Goal: Task Accomplishment & Management: Use online tool/utility

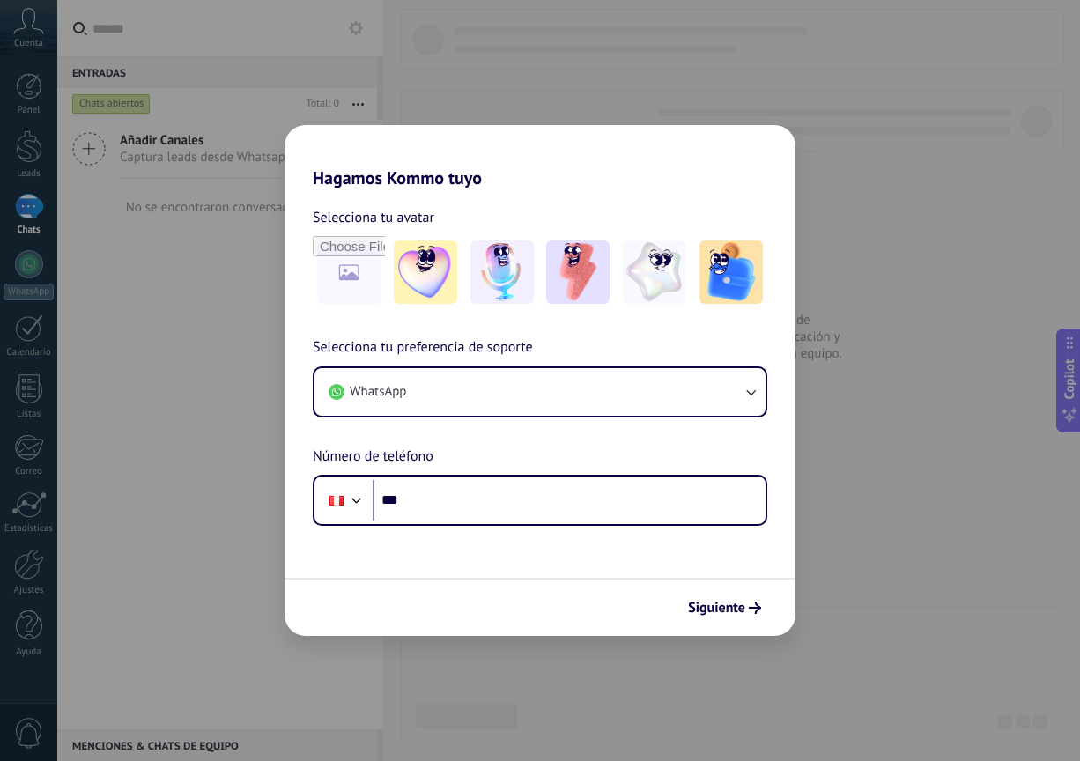
click at [651, 531] on form "Selecciona tu avatar Selecciona tu preferencia de soporte WhatsApp Número de te…" at bounding box center [540, 412] width 511 height 447
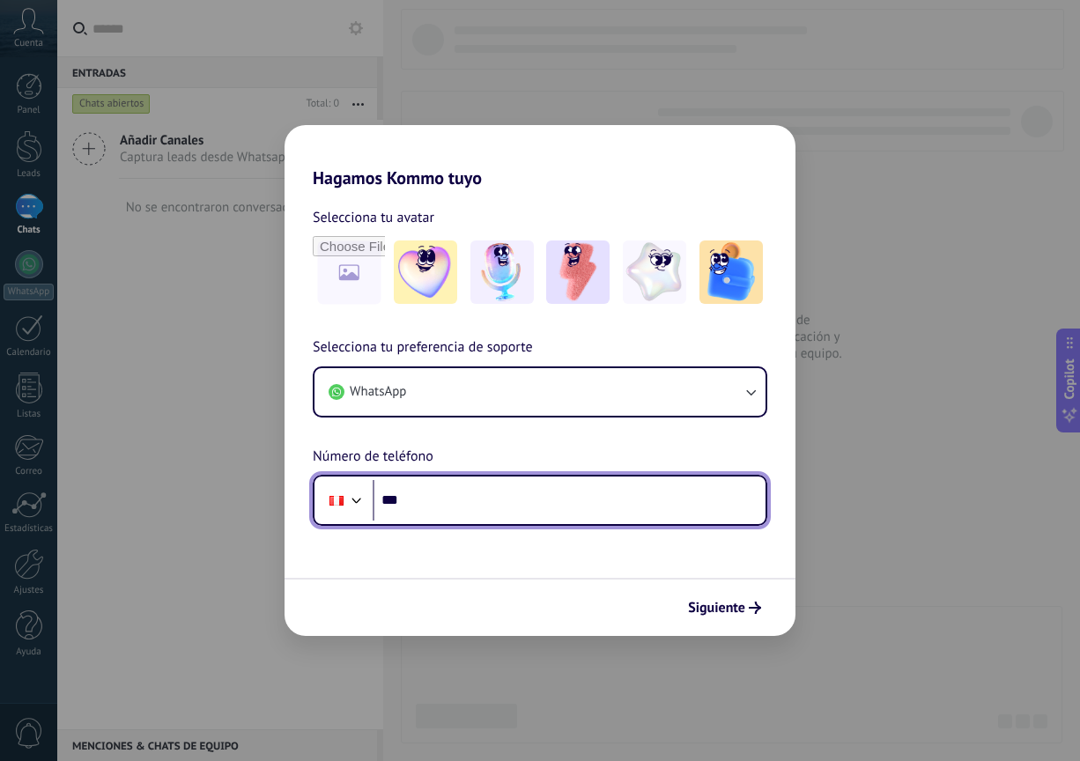
click at [669, 486] on input "***" at bounding box center [569, 500] width 393 height 41
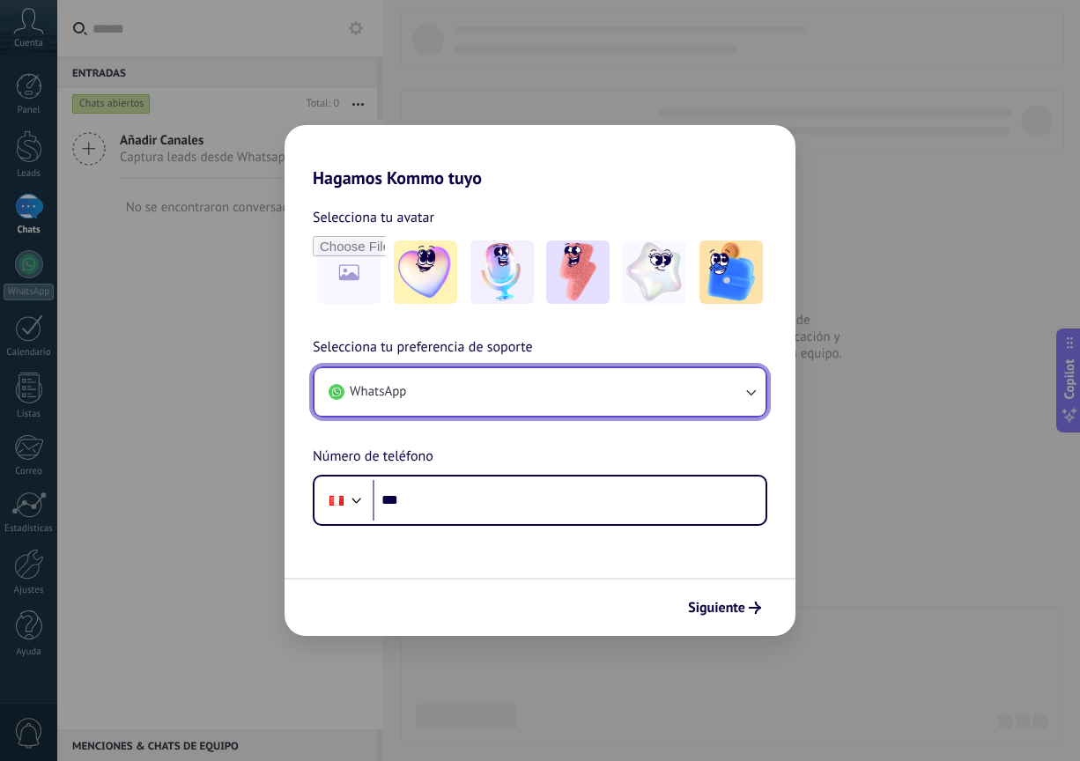
click at [692, 396] on button "WhatsApp" at bounding box center [539, 392] width 451 height 48
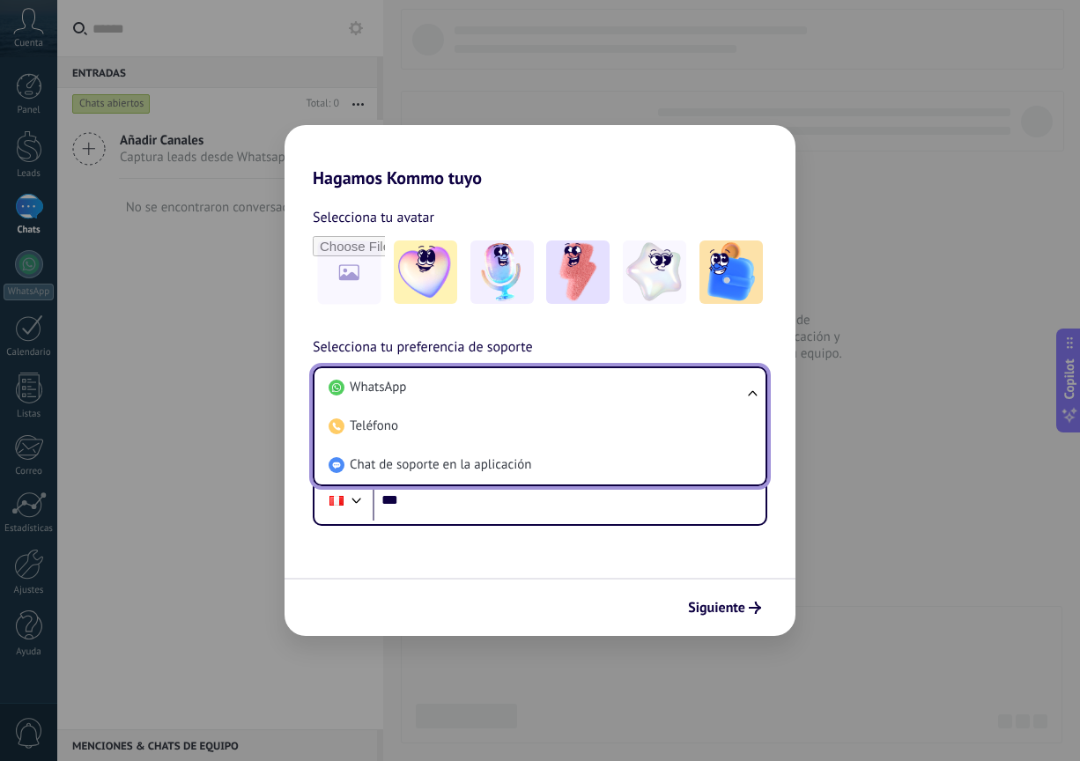
click at [692, 396] on li "WhatsApp" at bounding box center [537, 387] width 430 height 39
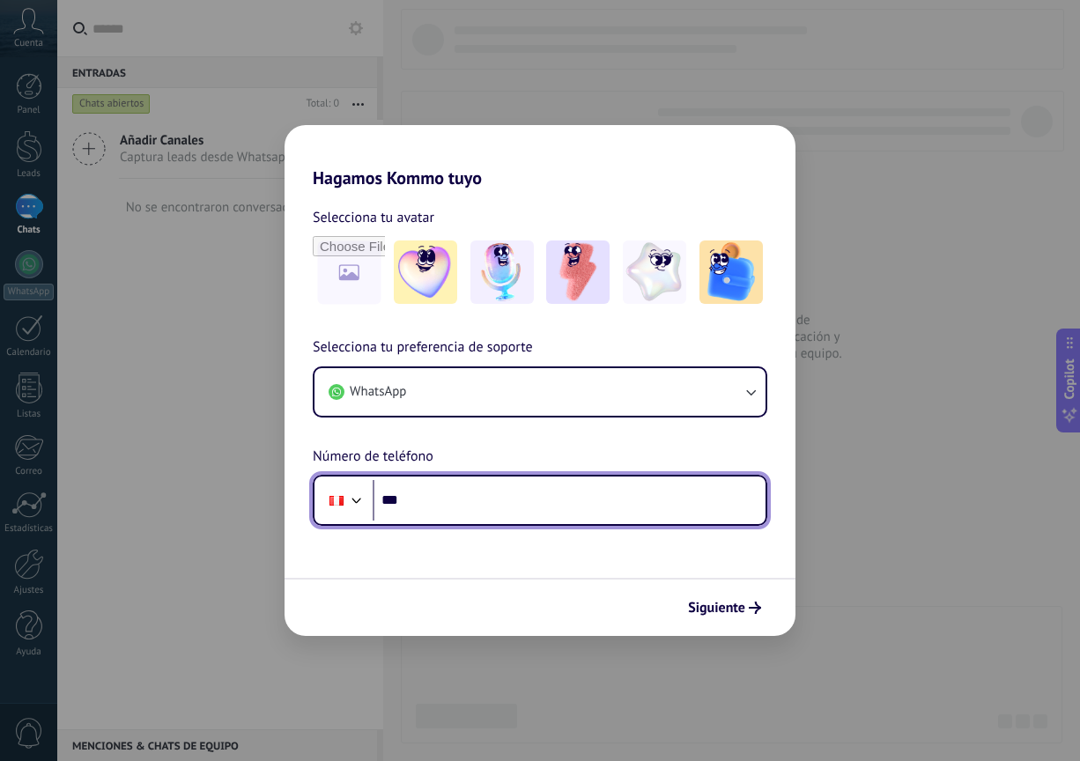
click at [605, 507] on input "***" at bounding box center [569, 500] width 393 height 41
type input "**********"
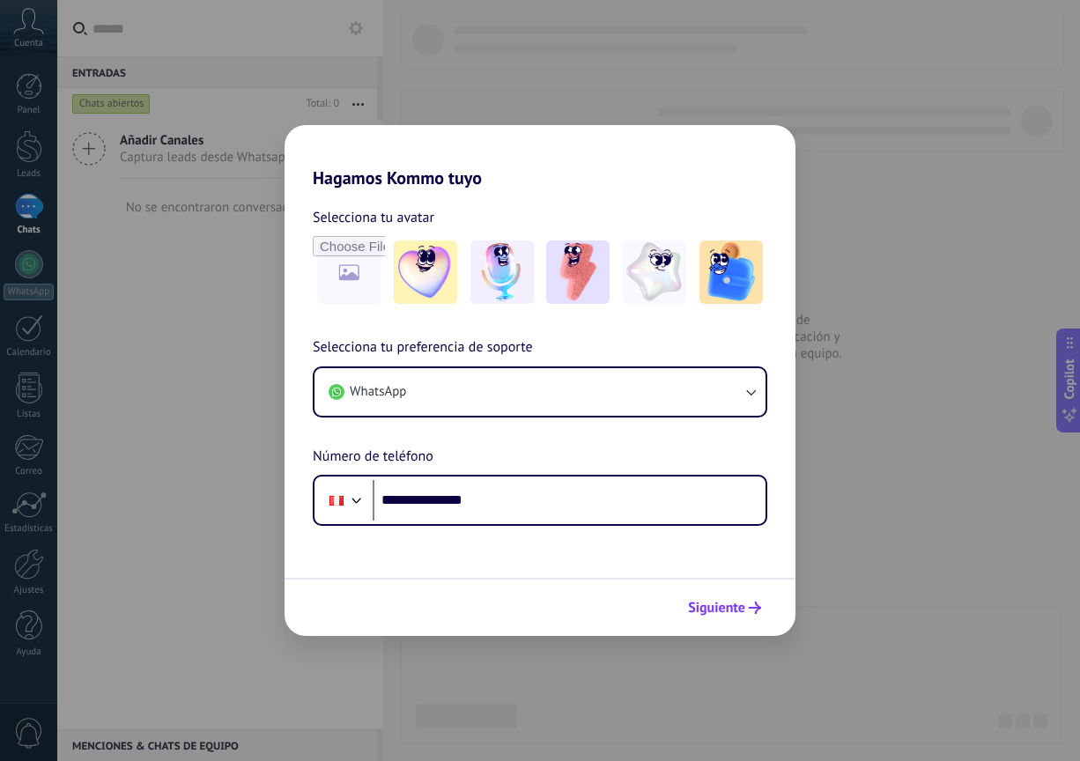
click at [758, 603] on icon "submit" at bounding box center [755, 608] width 12 height 12
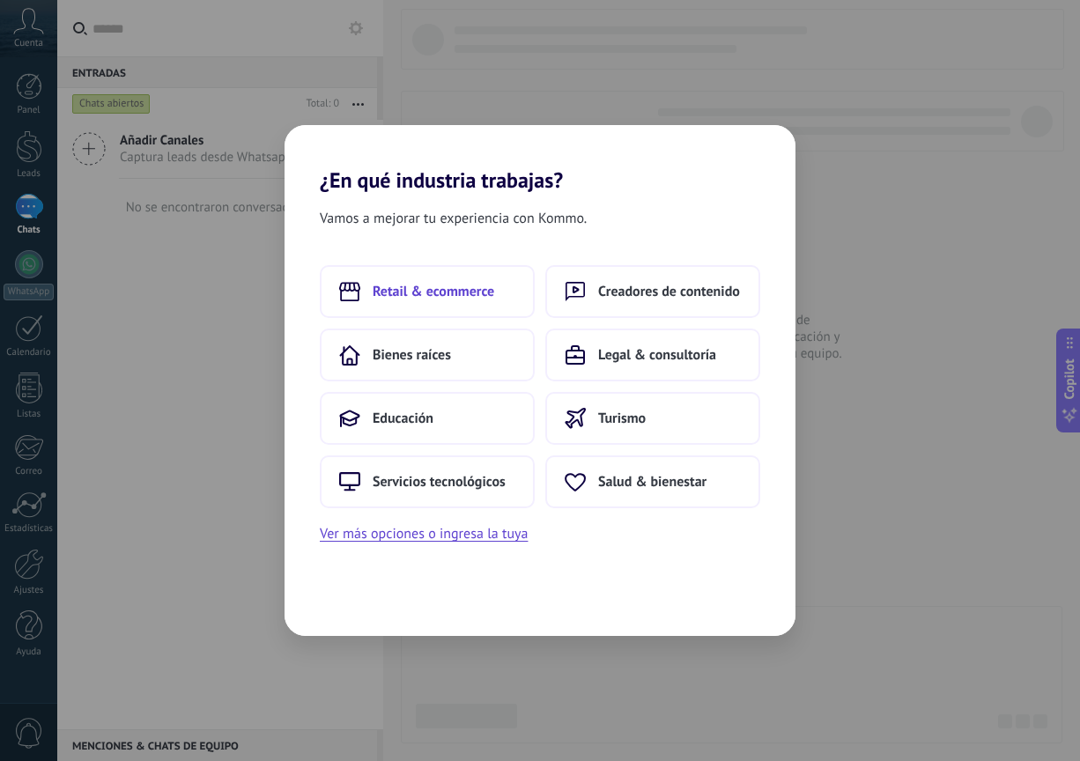
click at [500, 300] on button "Retail & ecommerce" at bounding box center [427, 291] width 215 height 53
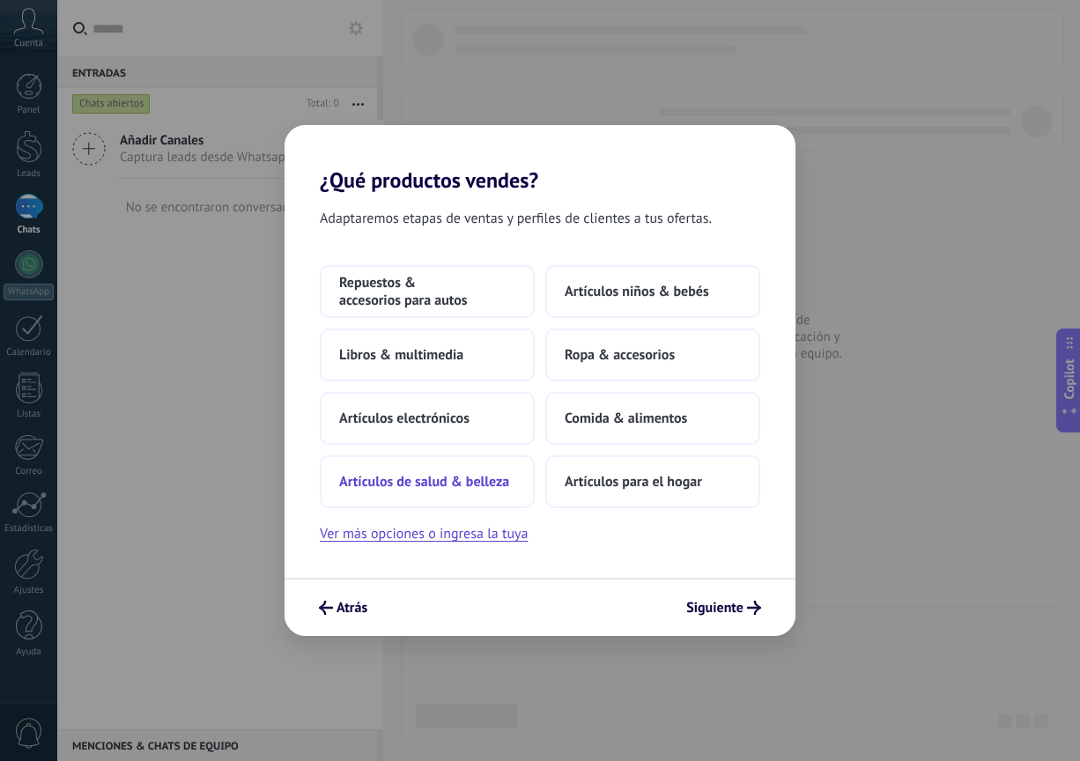
click at [503, 484] on span "Artículos de salud & belleza" at bounding box center [424, 482] width 170 height 18
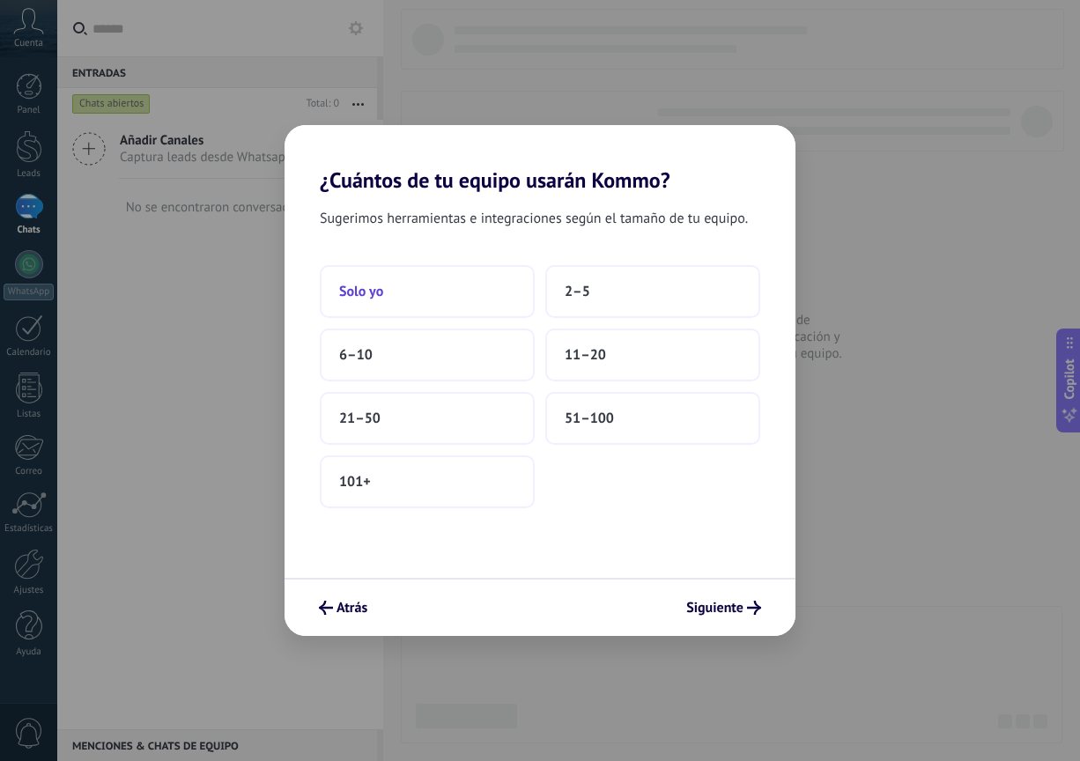
click at [470, 300] on button "Solo yo" at bounding box center [427, 291] width 215 height 53
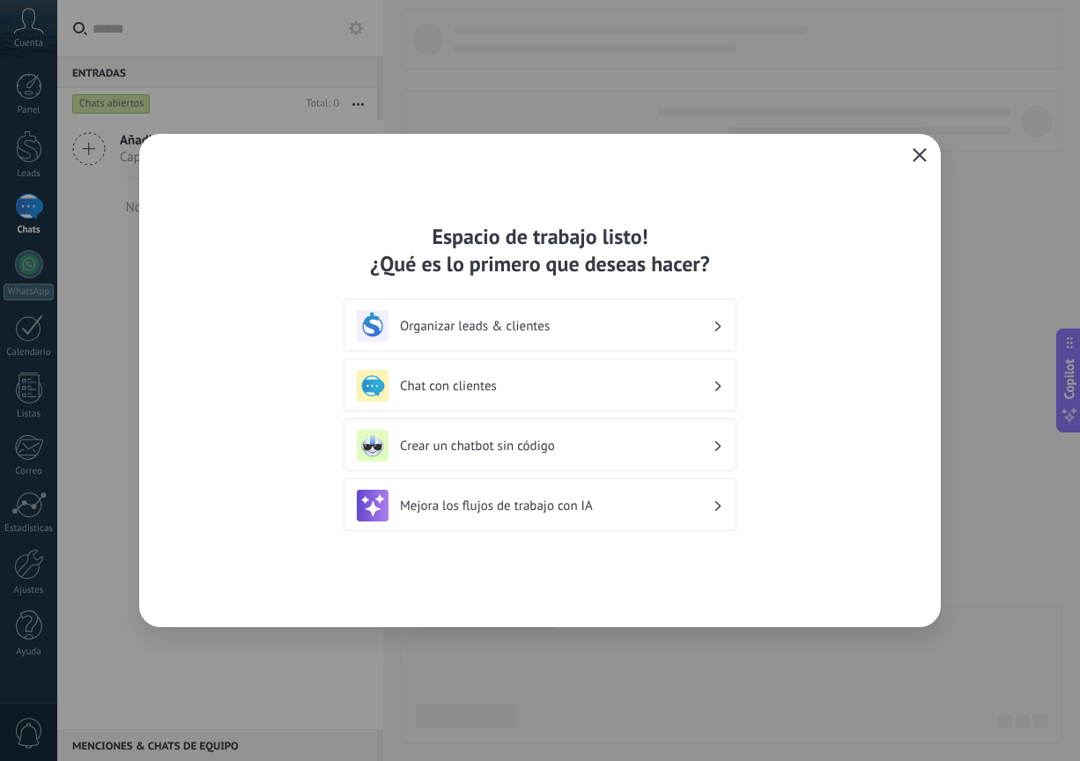
click at [916, 154] on icon "button" at bounding box center [920, 155] width 14 height 14
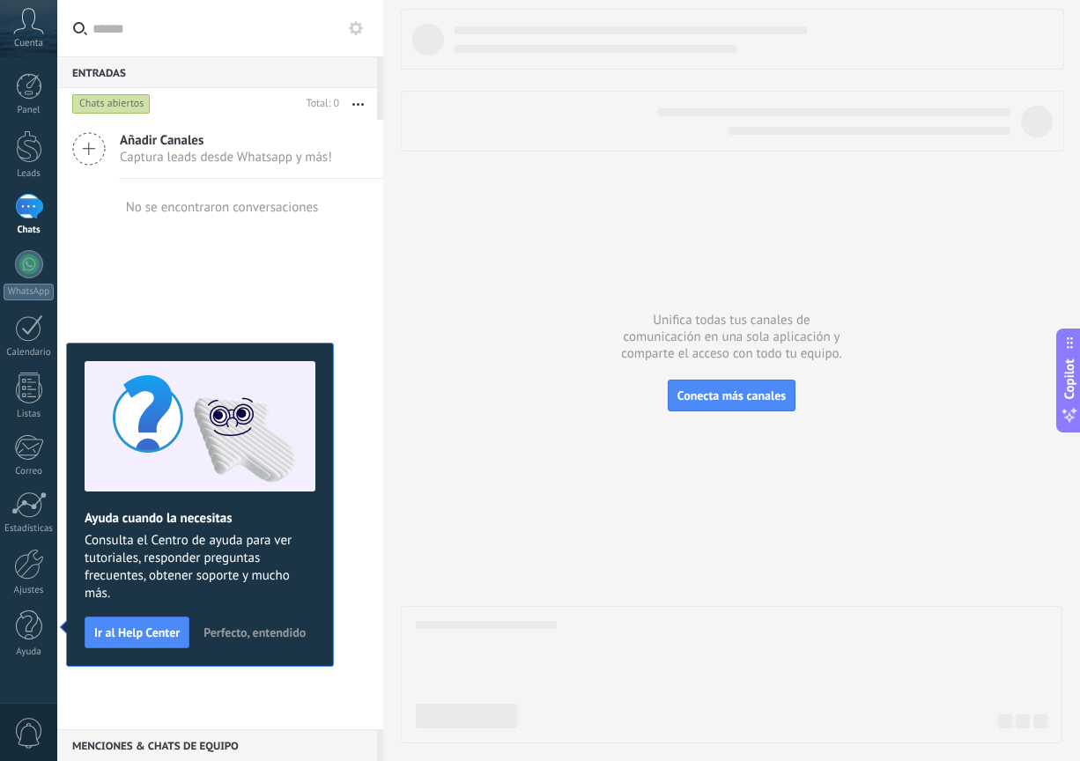
click at [436, 531] on div at bounding box center [732, 376] width 662 height 735
click at [258, 632] on span "Perfecto, entendido" at bounding box center [254, 632] width 102 height 12
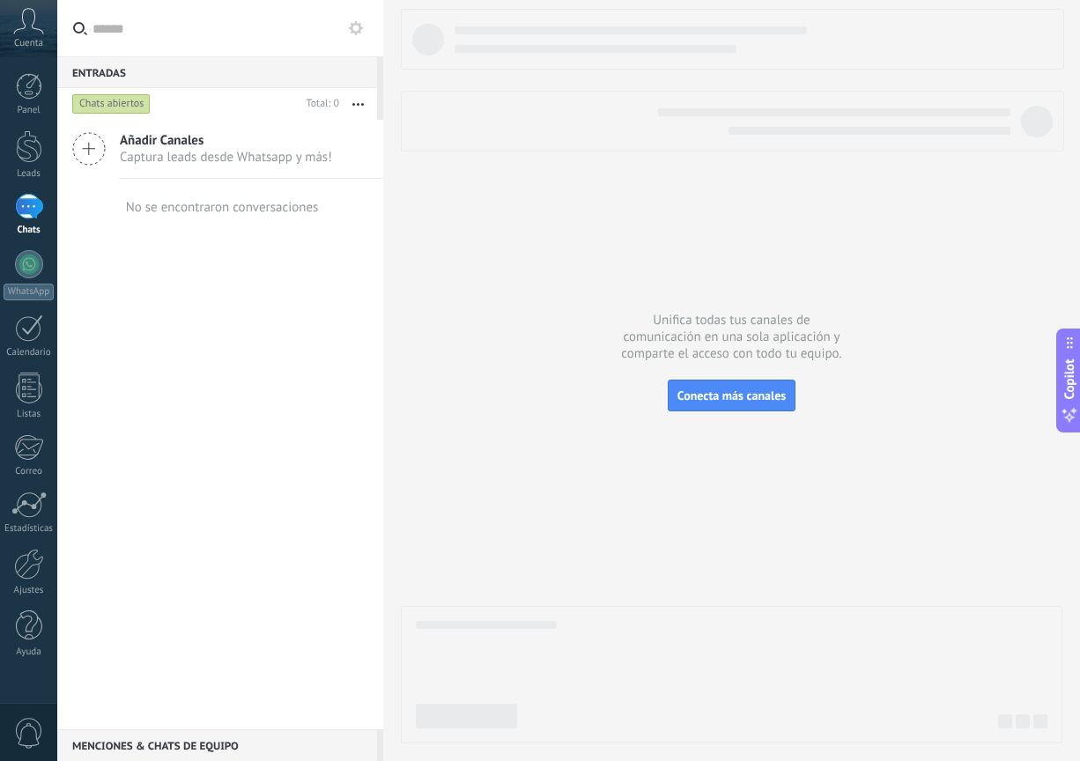
click at [354, 34] on icon at bounding box center [356, 28] width 14 height 14
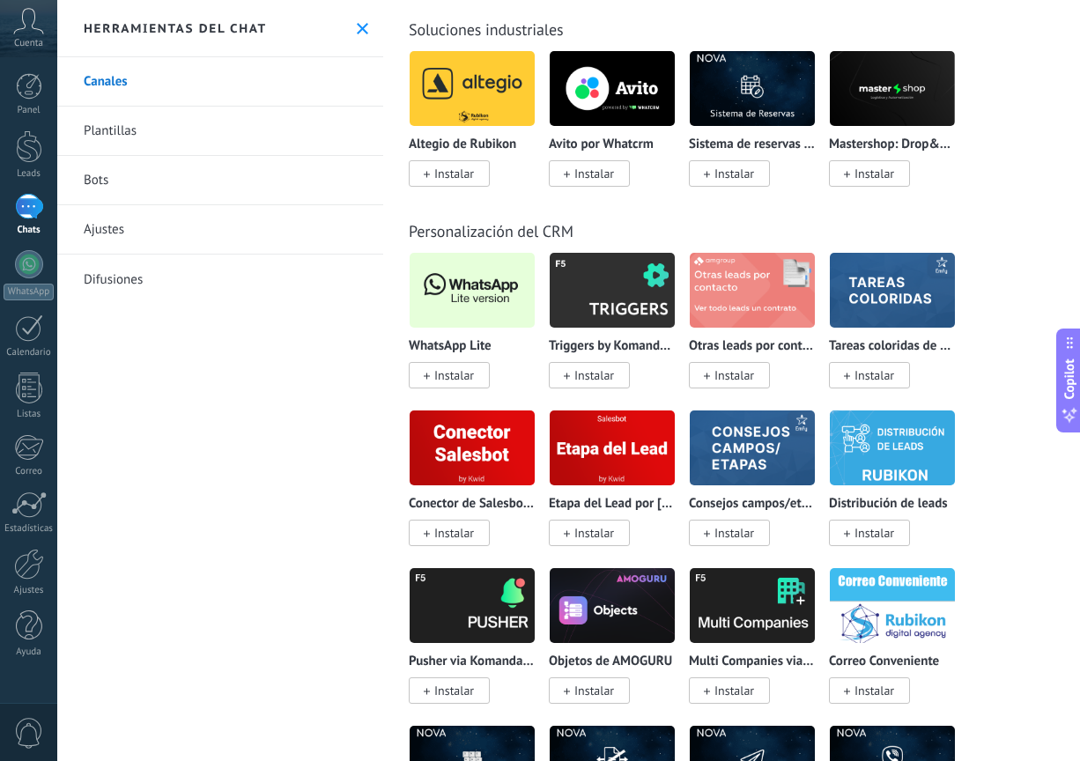
scroll to position [4845, 0]
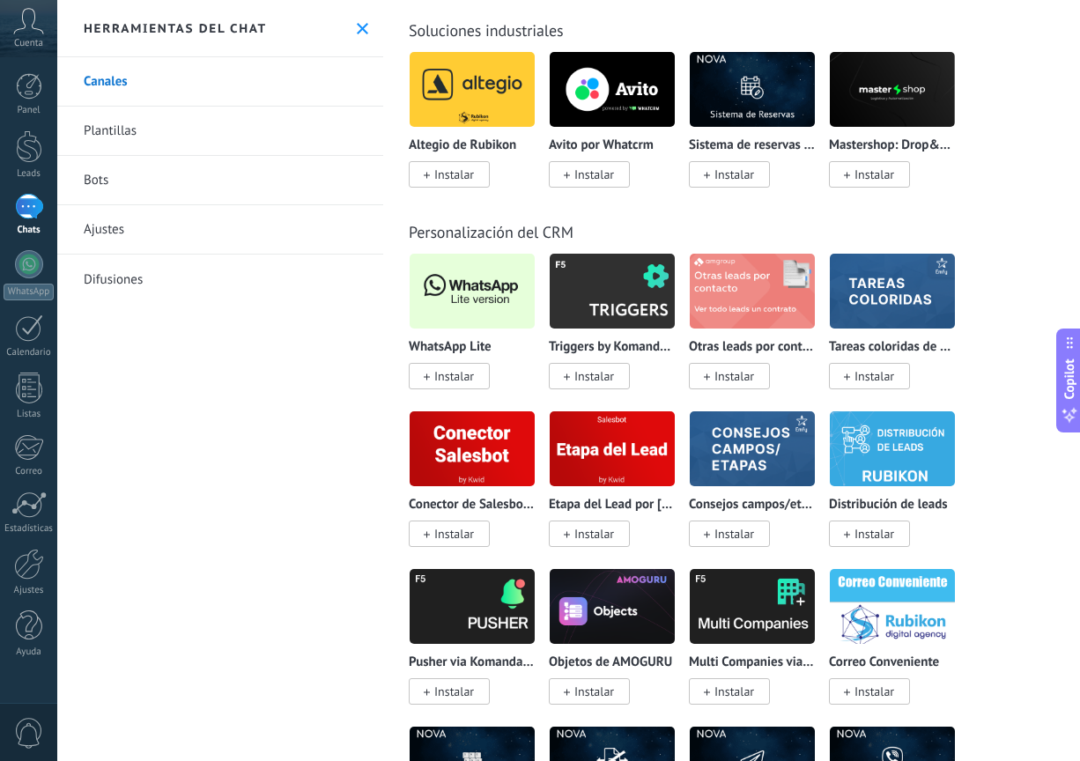
click at [505, 299] on img at bounding box center [472, 290] width 125 height 85
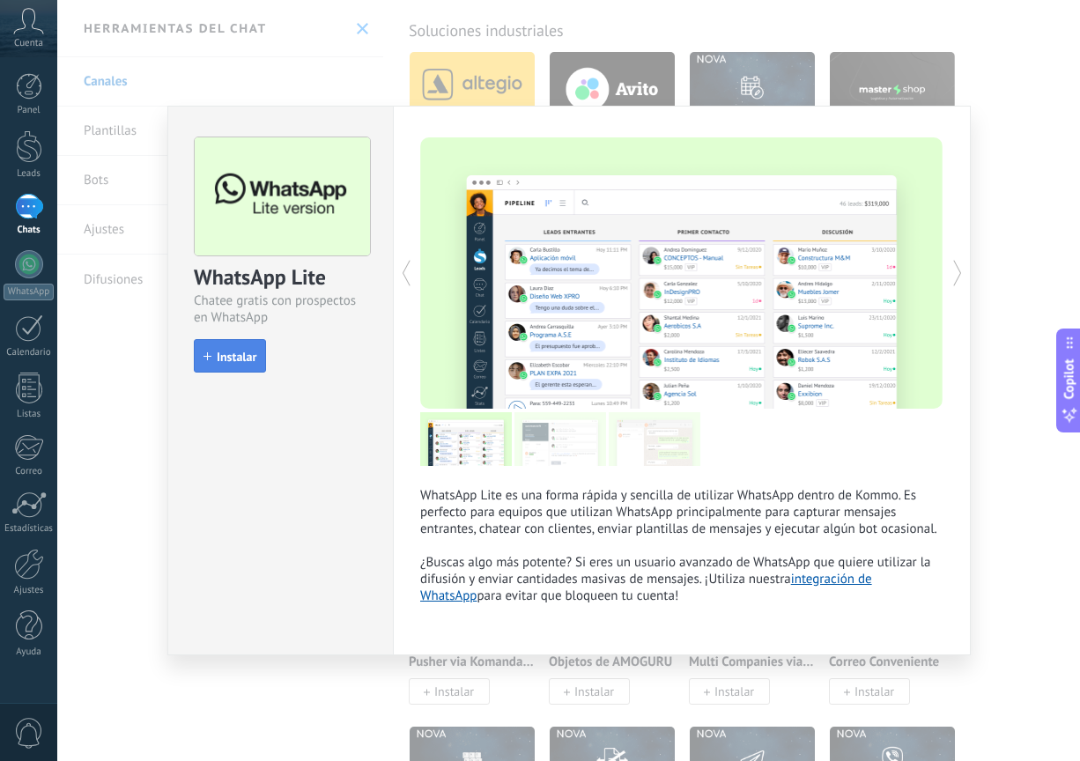
click at [228, 363] on span "Instalar" at bounding box center [237, 357] width 40 height 12
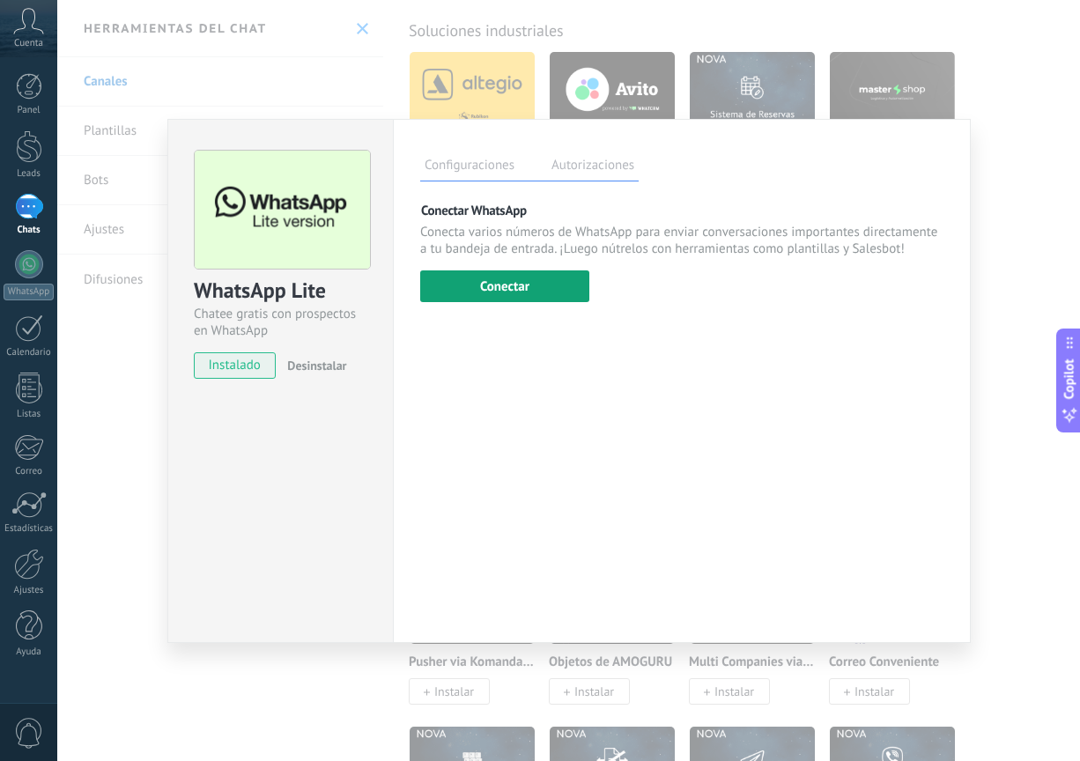
click at [502, 291] on button "Conectar" at bounding box center [504, 286] width 169 height 32
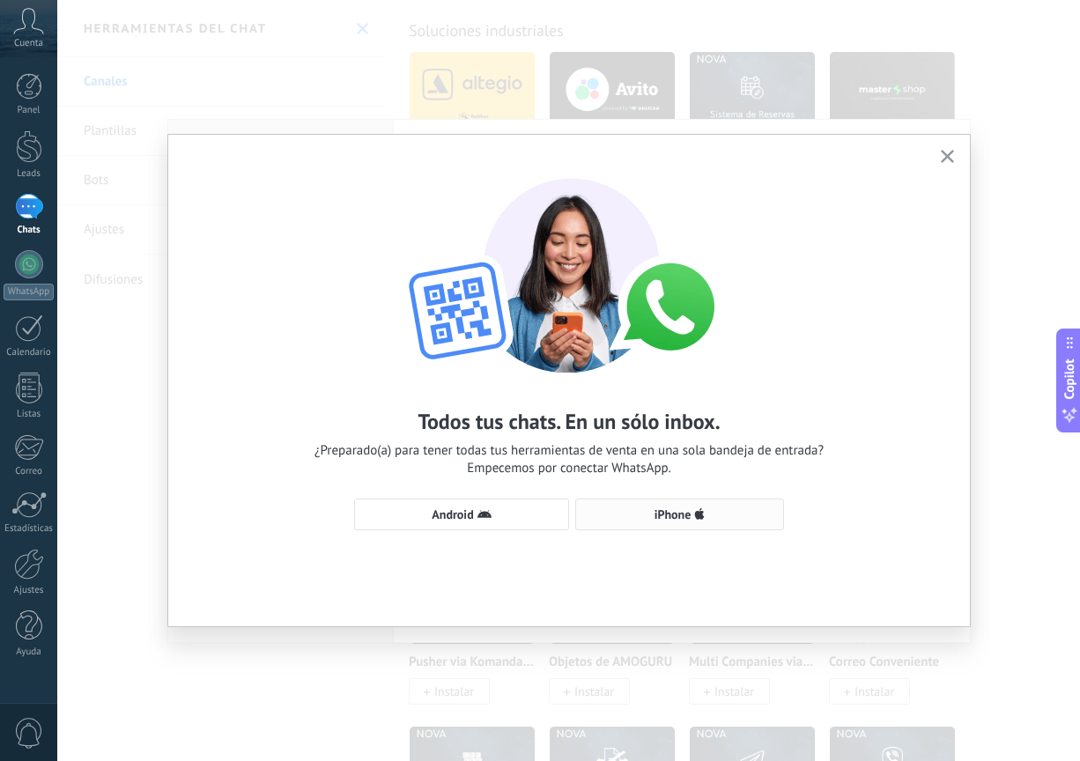
click at [688, 522] on button "iPhone" at bounding box center [679, 515] width 209 height 32
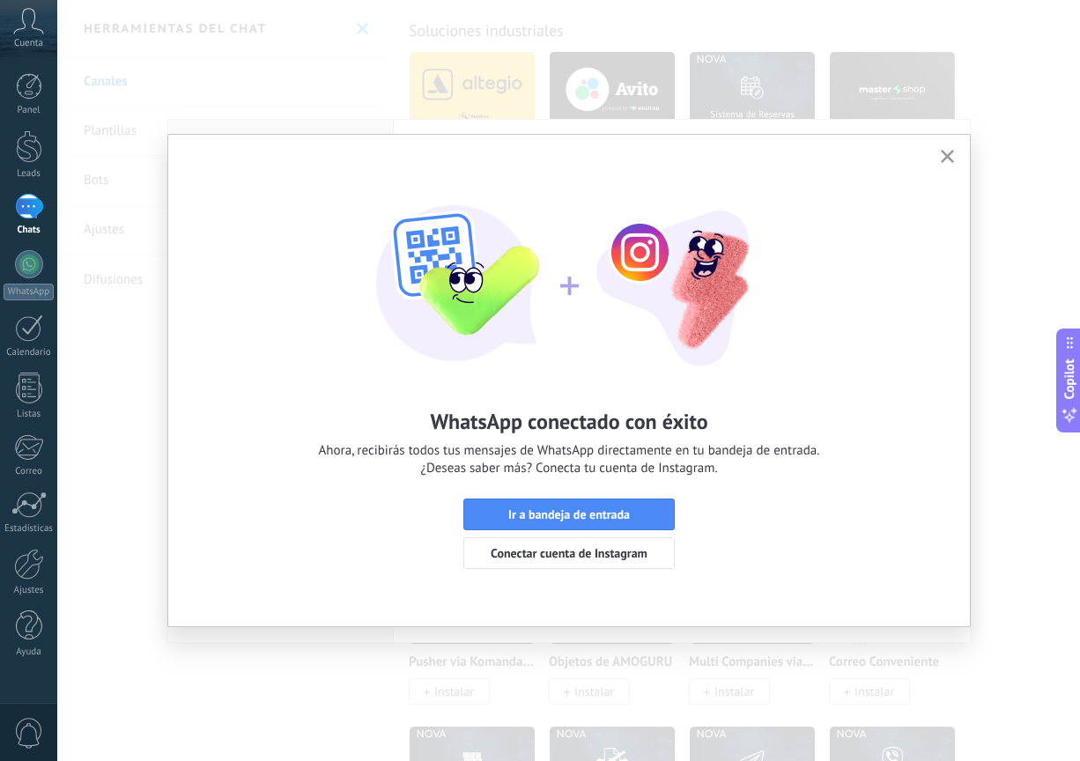
click at [943, 162] on button "button" at bounding box center [947, 157] width 22 height 24
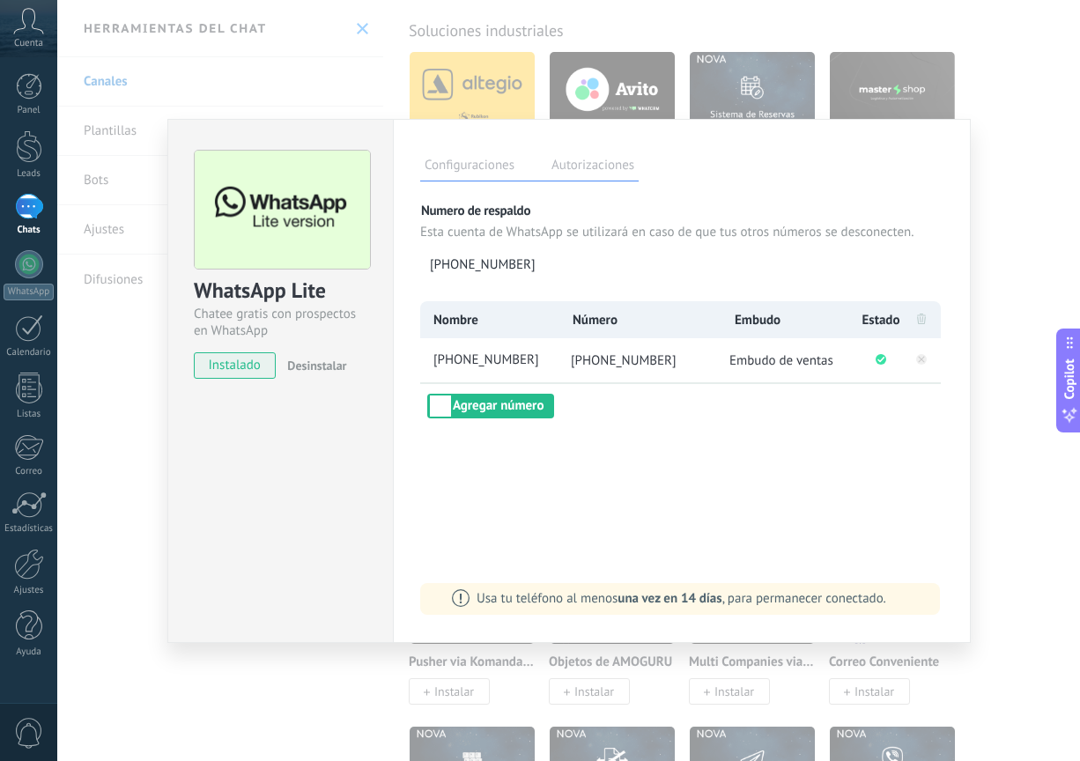
click at [573, 370] on li "[PHONE_NUMBER]" at bounding box center [640, 360] width 164 height 44
click at [994, 150] on div "WhatsApp Lite Chatee gratis con prospectos en WhatsApp instalado Desinstalar Co…" at bounding box center [568, 380] width 1023 height 761
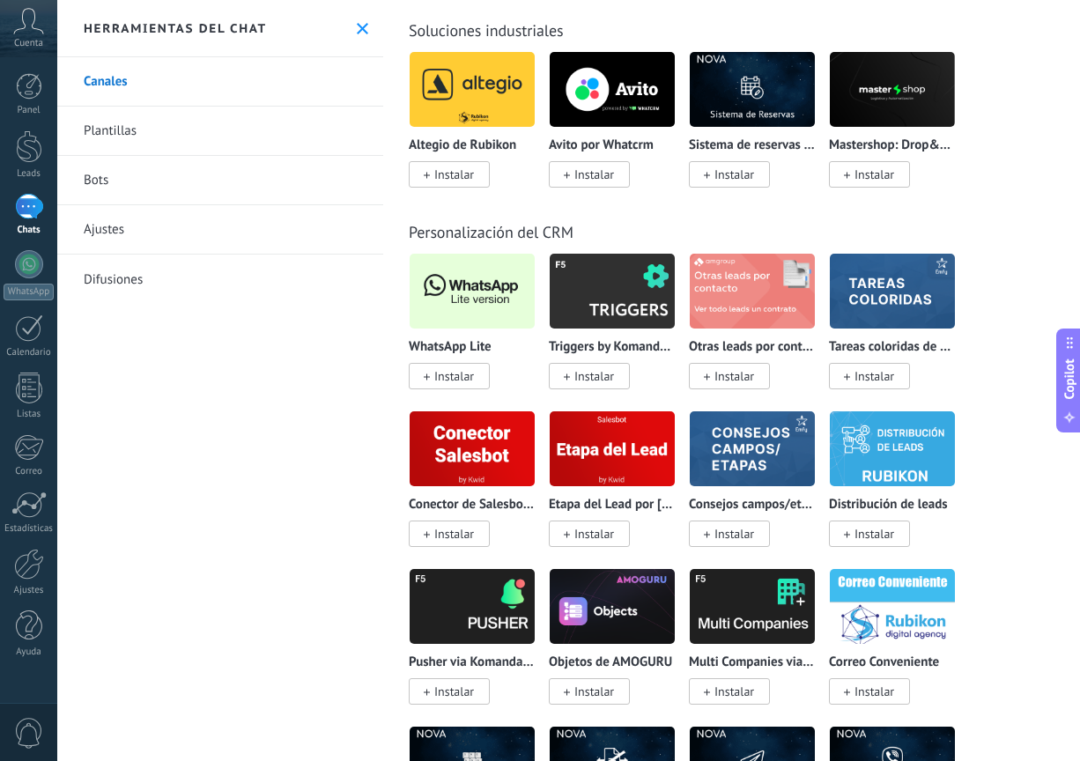
click at [140, 142] on link "Plantillas" at bounding box center [220, 131] width 326 height 49
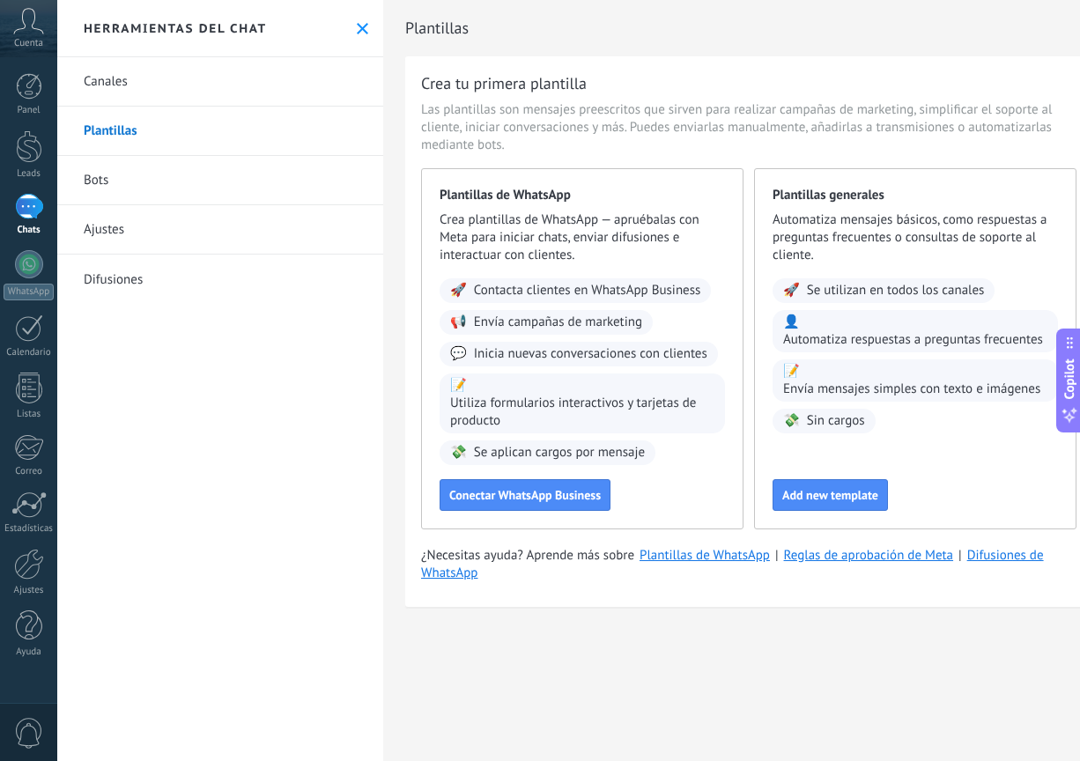
click at [97, 189] on link "Bots" at bounding box center [220, 180] width 326 height 49
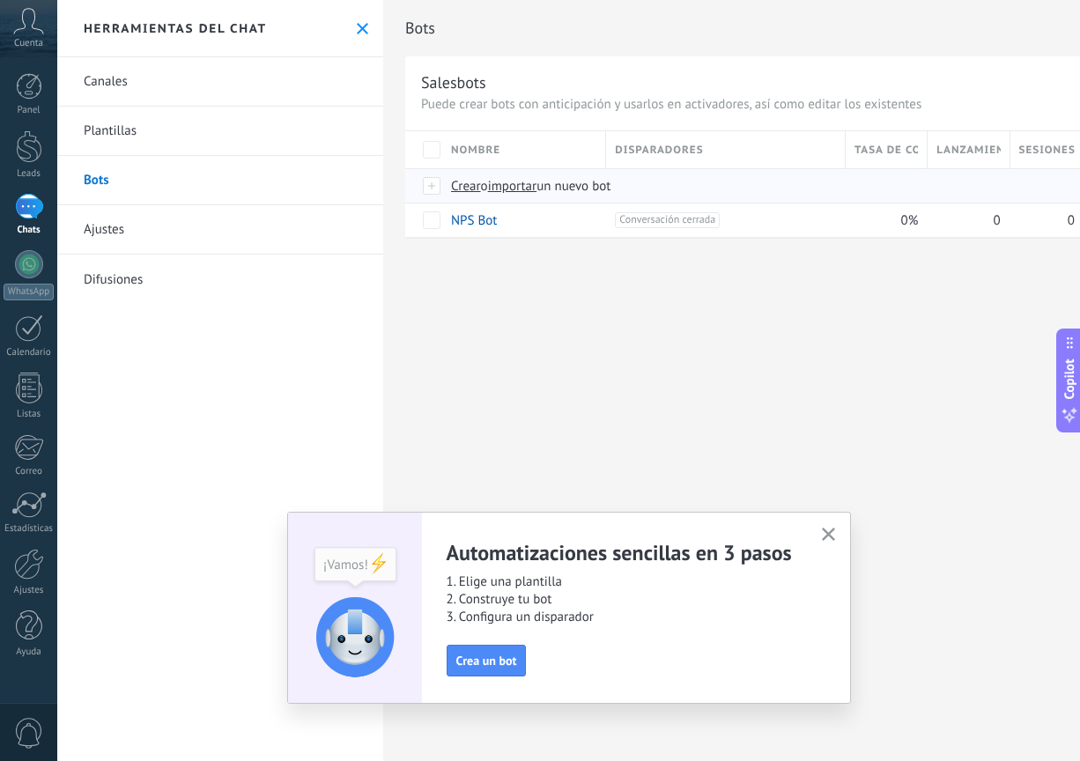
click at [517, 183] on span "importar" at bounding box center [512, 186] width 49 height 17
click at [0, 0] on input "importar un nuevo bot" at bounding box center [0, 0] width 0 height 0
click at [366, 19] on div "Herramientas del chat" at bounding box center [220, 28] width 326 height 57
click at [368, 28] on div "Herramientas del chat" at bounding box center [220, 28] width 326 height 57
click at [360, 28] on icon at bounding box center [362, 28] width 11 height 11
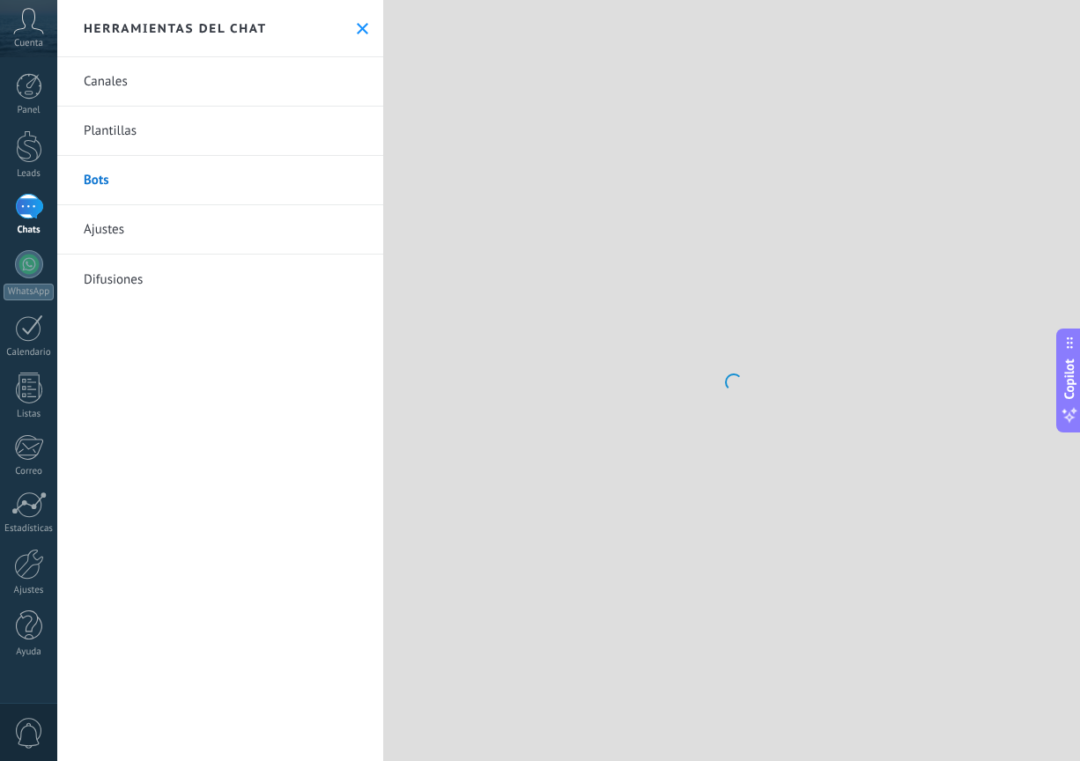
click at [27, 11] on icon at bounding box center [28, 21] width 31 height 26
